Goal: Task Accomplishment & Management: Manage account settings

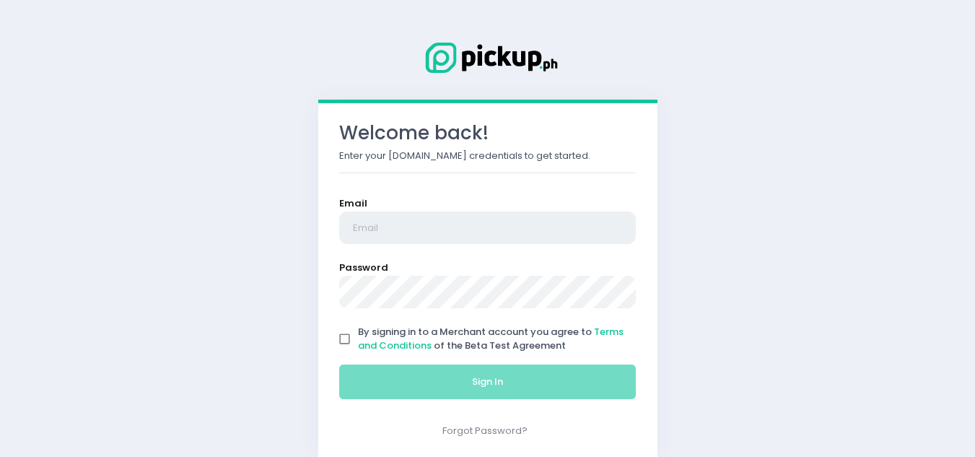
click at [377, 230] on input "email" at bounding box center [487, 228] width 297 height 33
type input "[EMAIL_ADDRESS][DOMAIN_NAME]"
click at [342, 338] on input "By signing in to a Merchant account you agree to Terms and Conditions of the Be…" at bounding box center [344, 339] width 27 height 27
checkbox input "true"
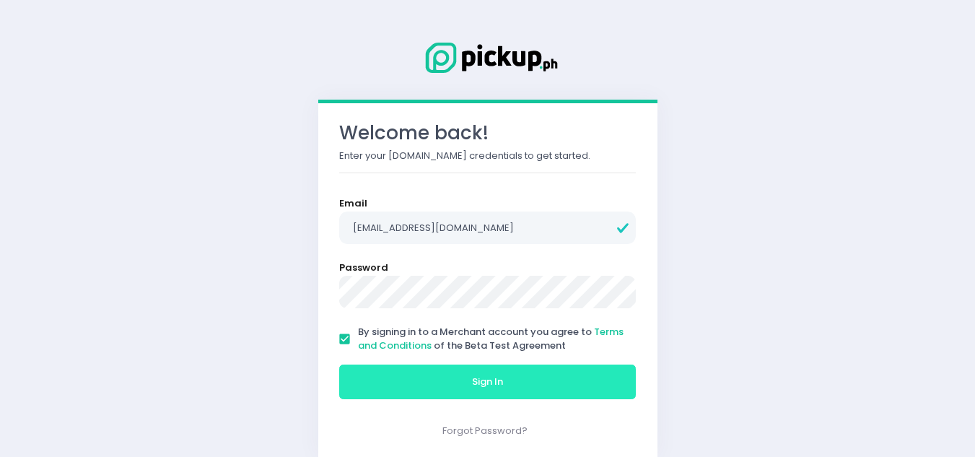
click at [451, 390] on button "Sign In" at bounding box center [487, 382] width 297 height 35
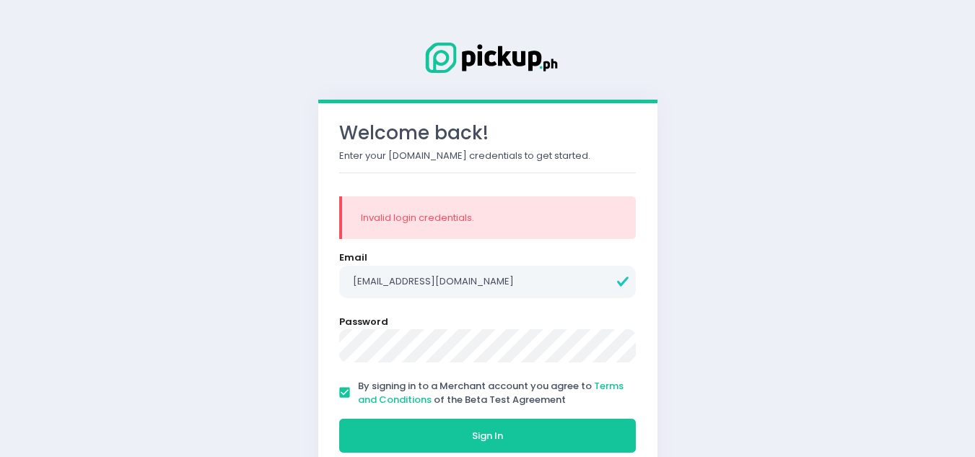
click at [339, 419] on button "Sign In" at bounding box center [487, 436] width 297 height 35
